Goal: Task Accomplishment & Management: Use online tool/utility

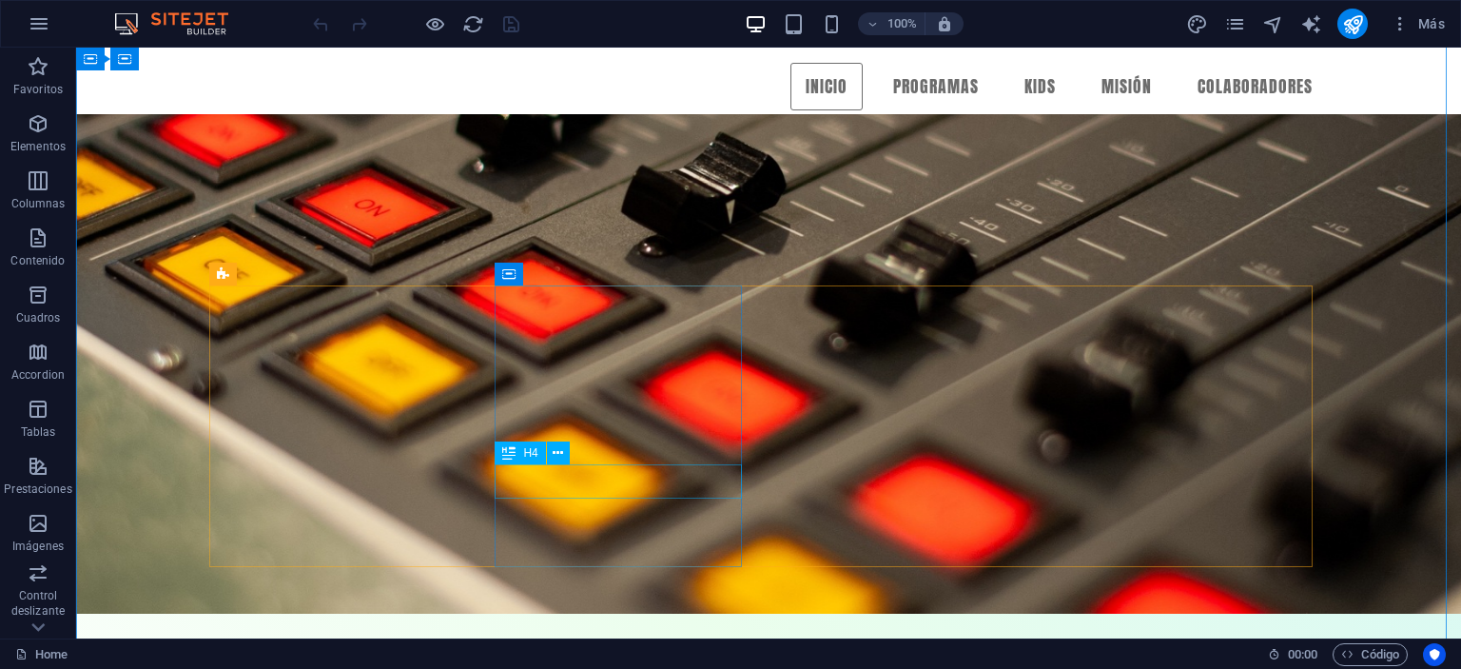
scroll to position [285, 0]
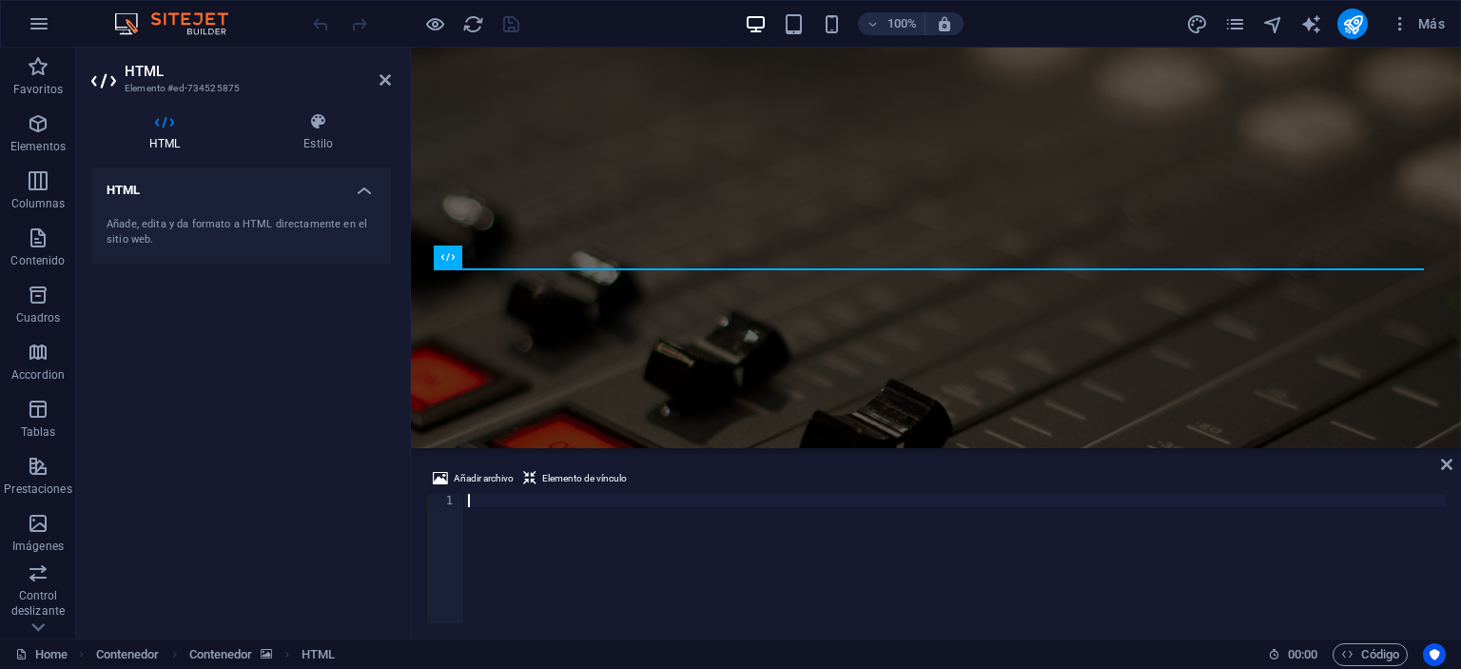
scroll to position [0, 2659]
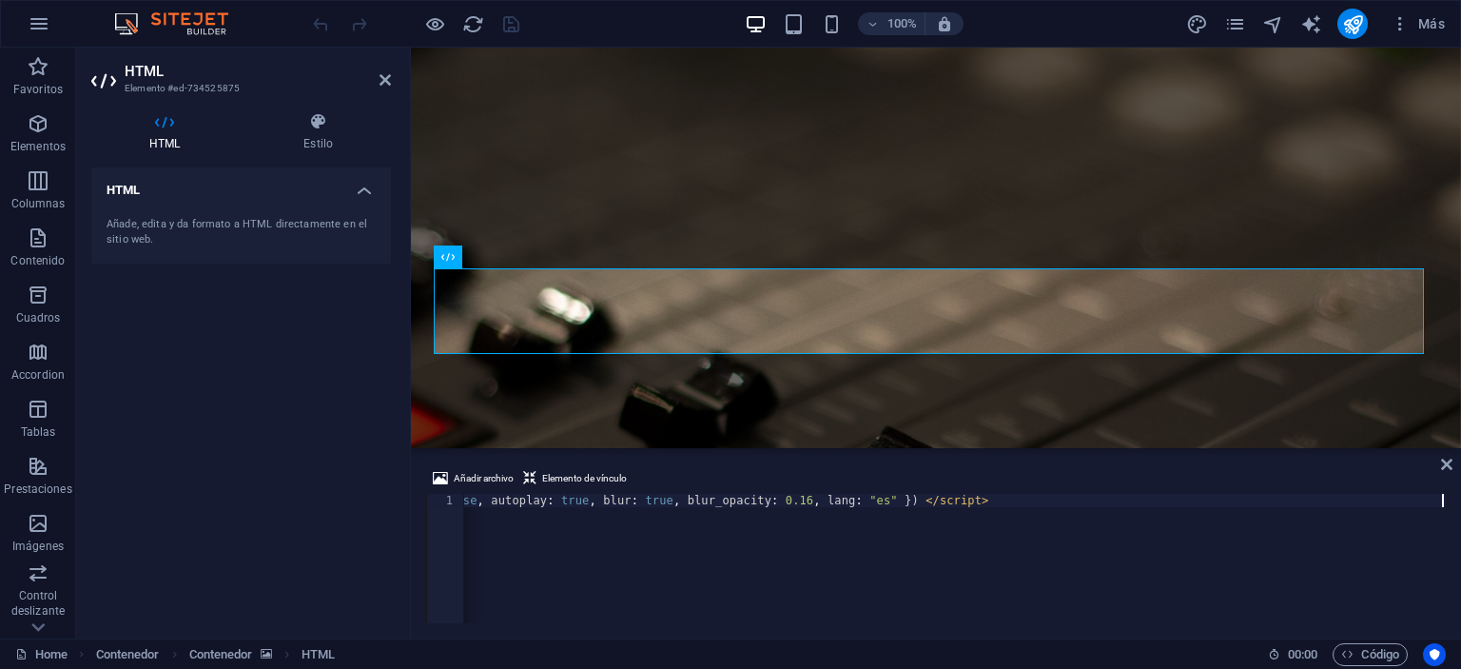
click at [324, 513] on div "HTML Añade, edita y da formato a HTML directamente en el sitio web." at bounding box center [241, 395] width 300 height 456
click at [508, 20] on icon "save" at bounding box center [511, 24] width 22 height 22
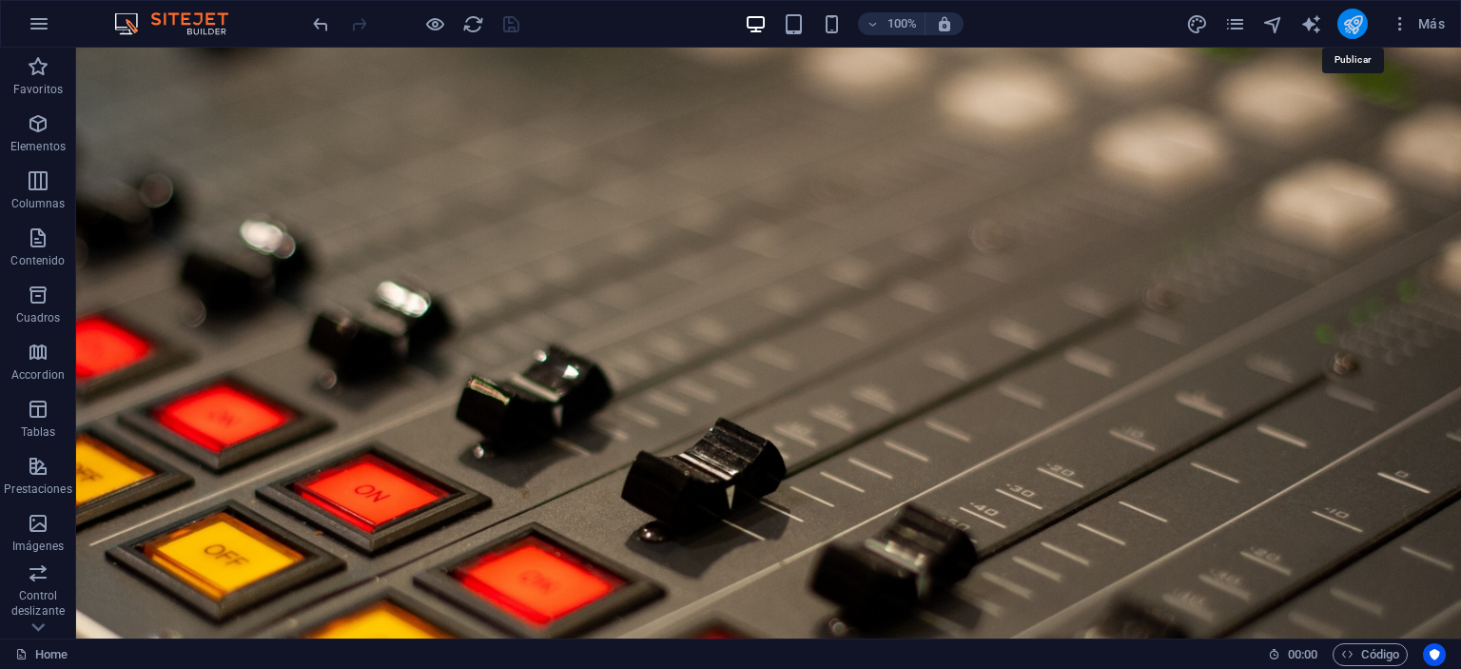
click at [1360, 27] on icon "publish" at bounding box center [1353, 24] width 22 height 22
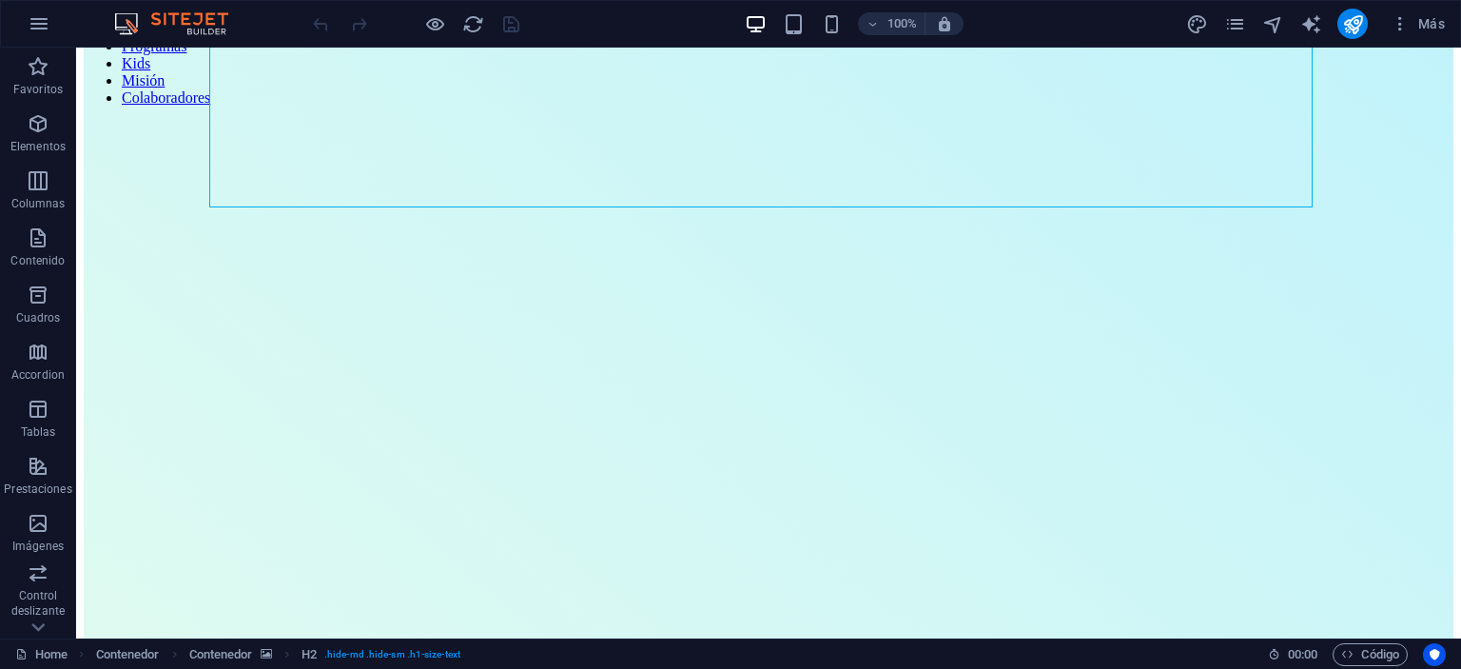
scroll to position [285, 0]
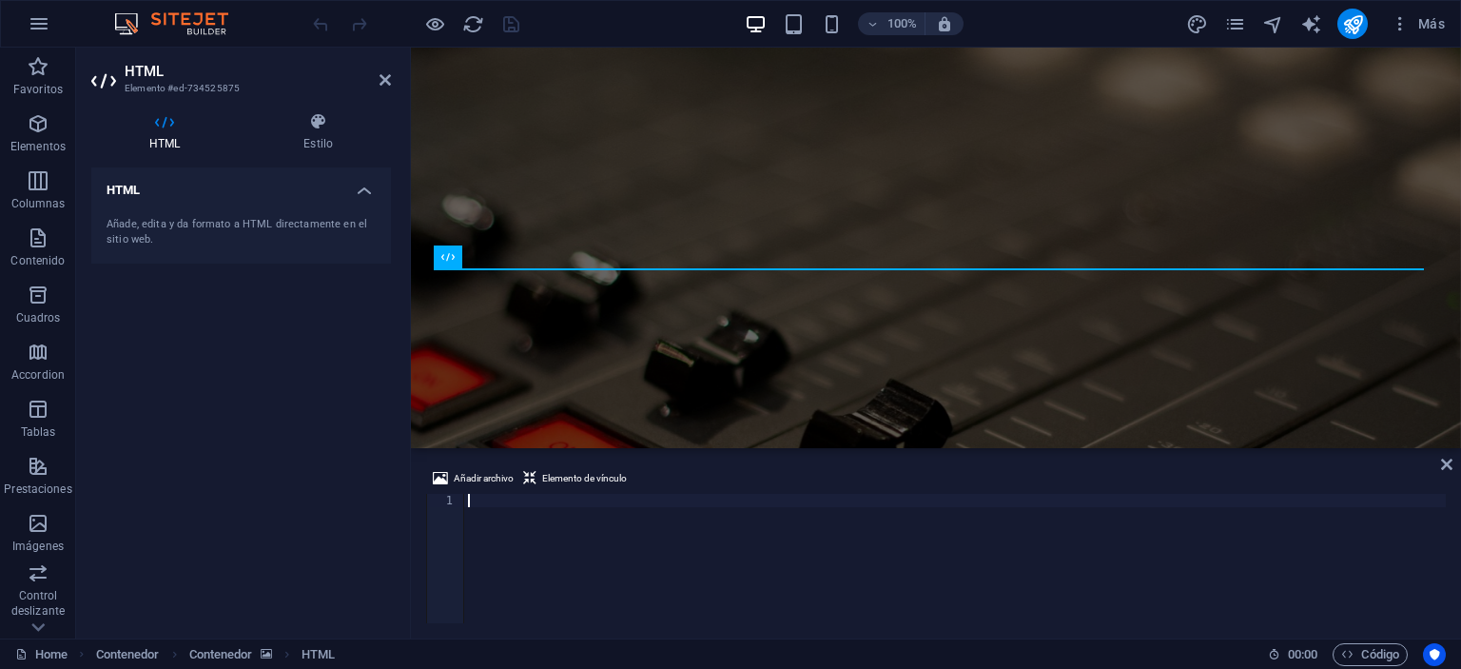
scroll to position [0, 4069]
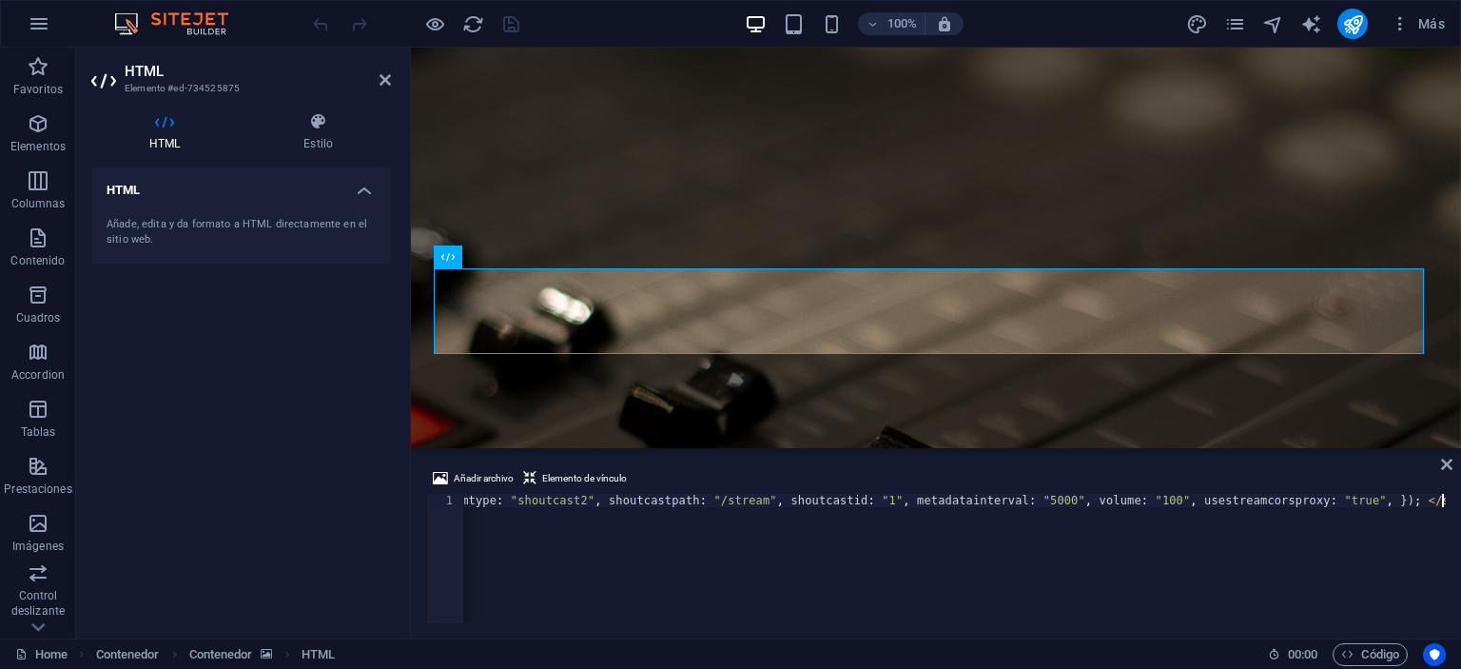
click at [510, 18] on div at bounding box center [415, 24] width 213 height 30
click at [510, 18] on icon "save" at bounding box center [511, 24] width 22 height 22
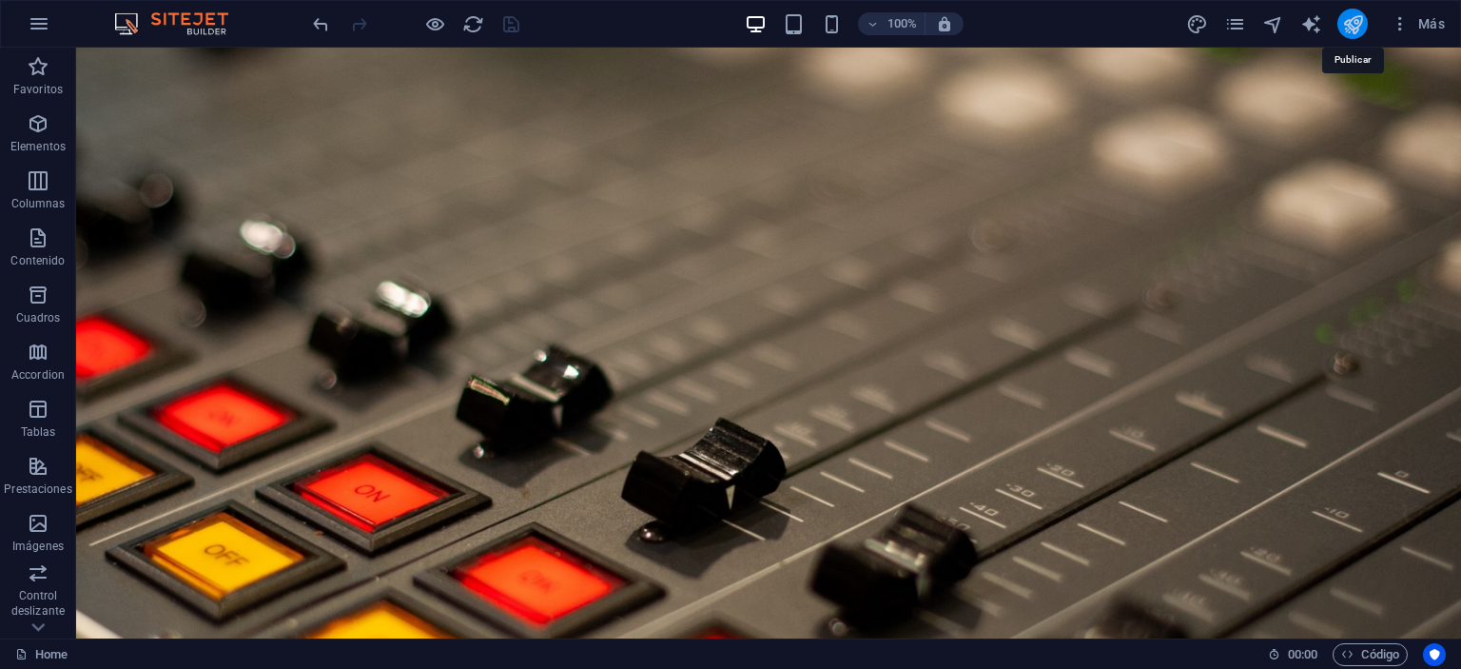
click at [1352, 29] on icon "publish" at bounding box center [1353, 24] width 22 height 22
